Goal: Task Accomplishment & Management: Manage account settings

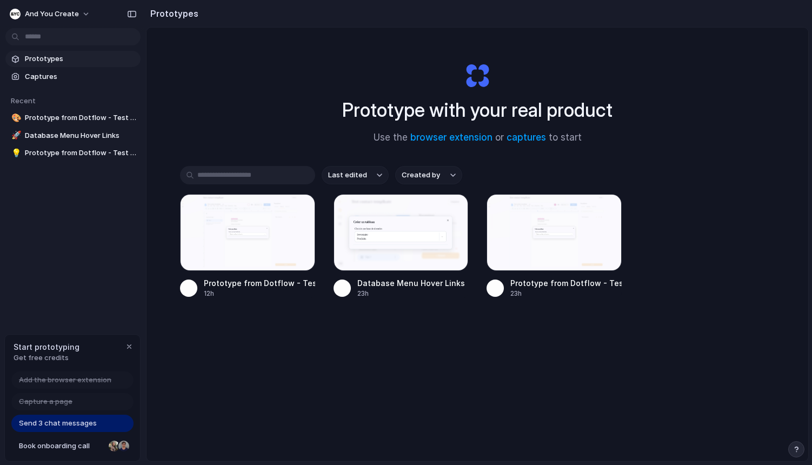
click at [66, 199] on div "Prototypes Captures Recent 🎨 Prototype from Dotflow - Test contact templkate 🚀 …" at bounding box center [73, 151] width 146 height 303
click at [62, 9] on span "And you create" at bounding box center [52, 14] width 54 height 11
click at [48, 246] on div "Settings Invite members Change theme Sign out" at bounding box center [406, 232] width 812 height 465
click at [56, 58] on span "Prototypes" at bounding box center [80, 59] width 111 height 11
click at [74, 429] on div "Send 3 chat messages" at bounding box center [72, 423] width 122 height 17
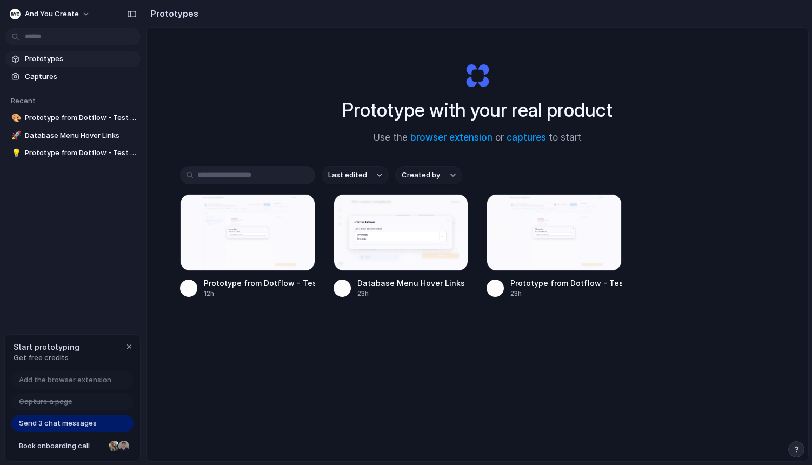
click at [72, 424] on span "Send 3 chat messages" at bounding box center [58, 423] width 78 height 11
click at [117, 446] on div at bounding box center [123, 445] width 13 height 13
click at [64, 11] on span "And you create" at bounding box center [52, 14] width 54 height 11
click at [64, 11] on div "Settings Invite members Change theme Sign out" at bounding box center [406, 232] width 812 height 465
click at [75, 10] on span "And you create" at bounding box center [52, 14] width 54 height 11
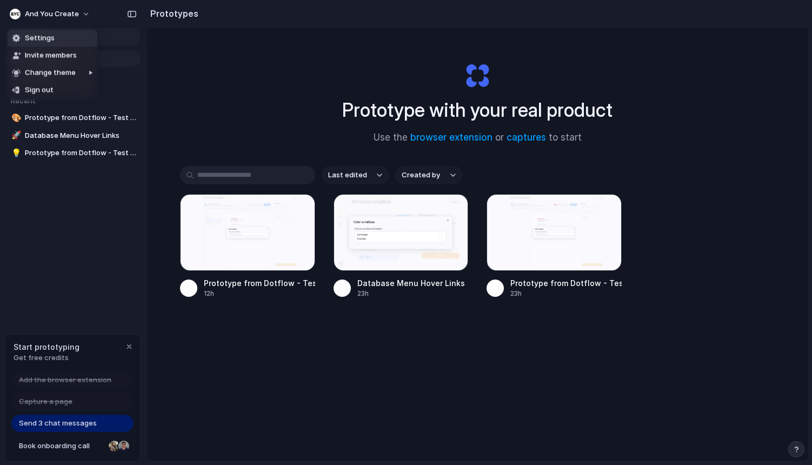
click at [51, 39] on span "Settings" at bounding box center [40, 38] width 30 height 11
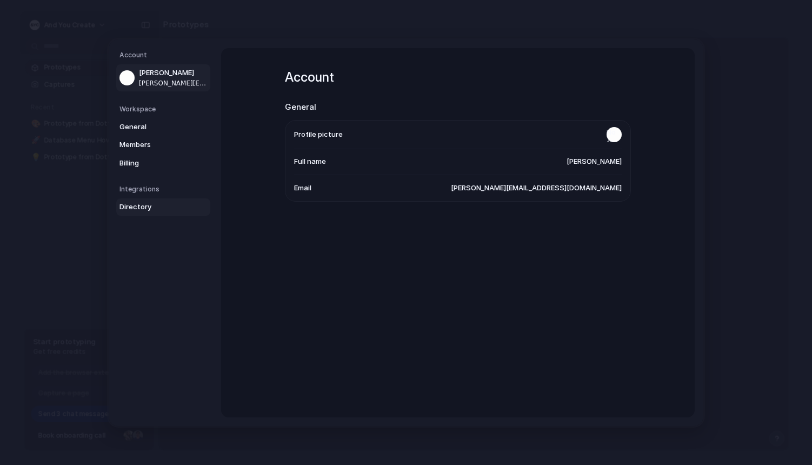
click at [139, 211] on span "Directory" at bounding box center [153, 207] width 69 height 11
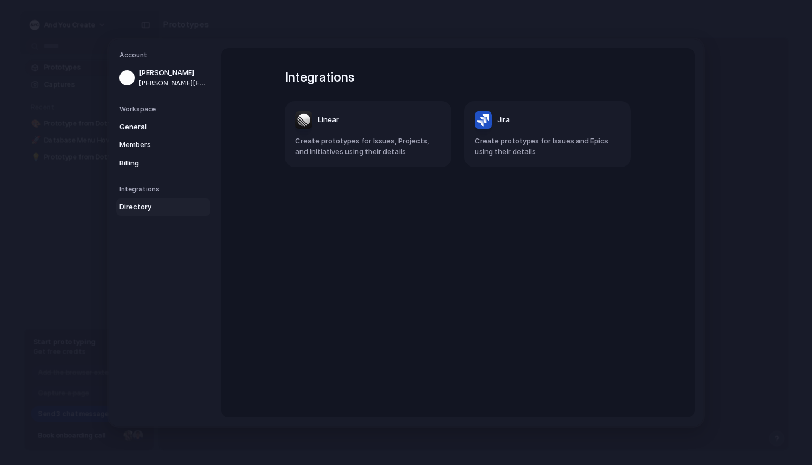
click at [415, 219] on div "Integrations Linear Create prototypes for Issues, Projects, and Initiatives usi…" at bounding box center [457, 232] width 385 height 369
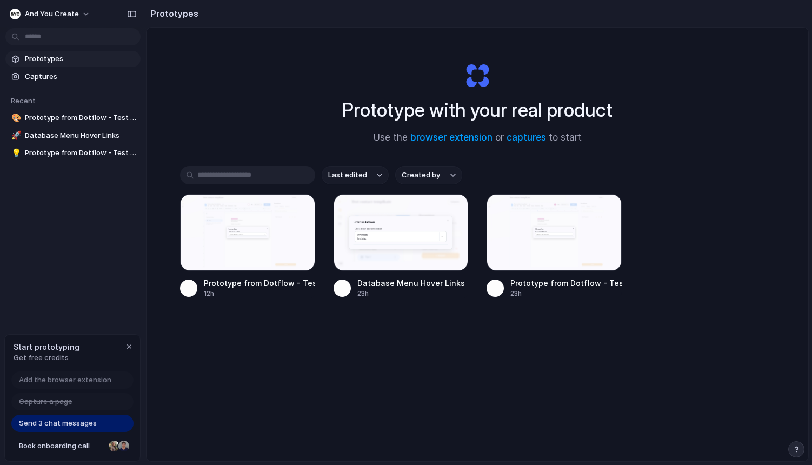
click at [424, 384] on div "Prototype with your real product Use the browser extension or captures to start…" at bounding box center [477, 273] width 662 height 491
